Goal: Task Accomplishment & Management: Complete application form

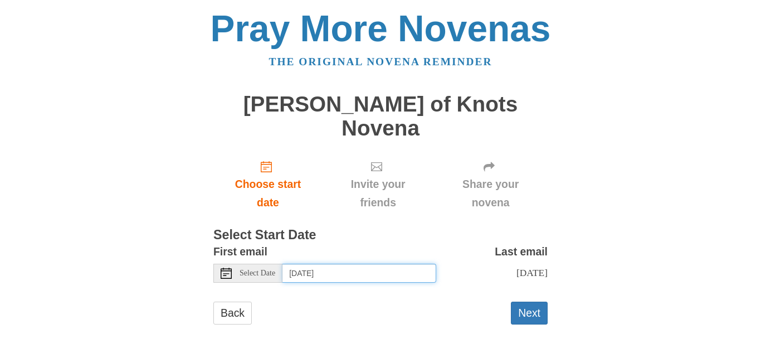
click at [346, 264] on input "[DATE]" at bounding box center [360, 273] width 154 height 19
click at [539, 302] on button "Next" at bounding box center [529, 313] width 37 height 23
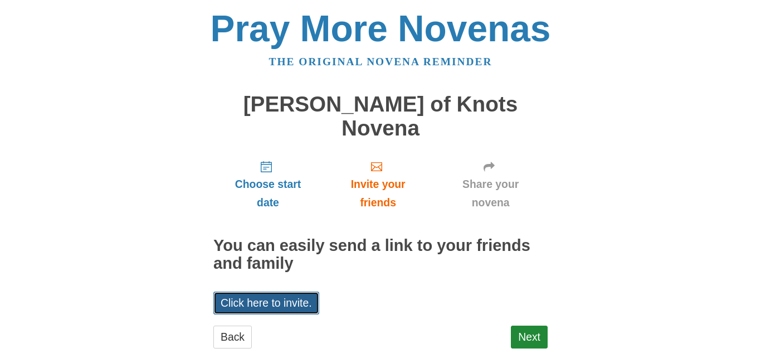
click at [276, 292] on link "Click here to invite." at bounding box center [266, 303] width 106 height 23
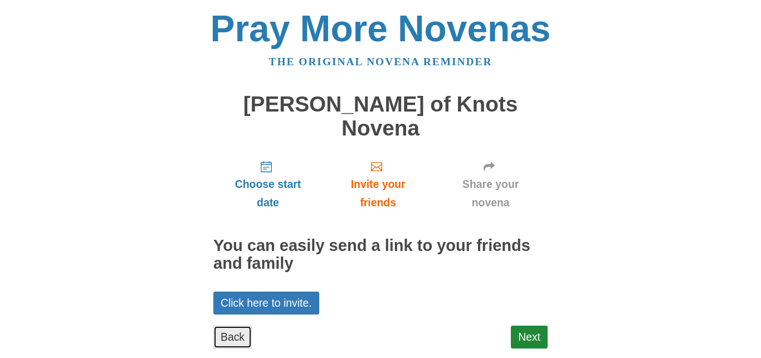
click at [231, 326] on link "Back" at bounding box center [232, 337] width 38 height 23
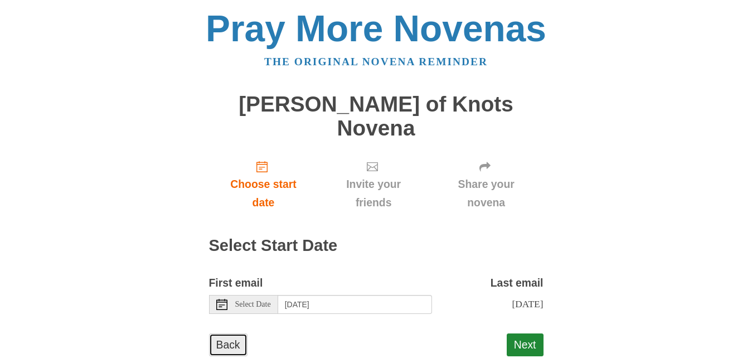
click at [225, 333] on link "Back" at bounding box center [228, 344] width 38 height 23
